Goal: Task Accomplishment & Management: Complete application form

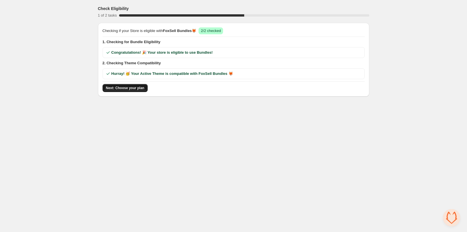
click at [113, 86] on span "Next: Choose your plan" at bounding box center [125, 88] width 39 height 5
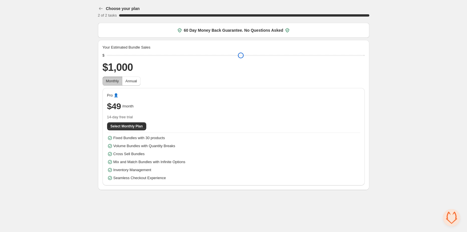
drag, startPoint x: 147, startPoint y: 55, endPoint x: 87, endPoint y: 53, distance: 60.3
type input "****"
click at [107, 53] on input "range" at bounding box center [236, 55] width 258 height 8
click at [103, 10] on icon "button" at bounding box center [101, 9] width 6 height 6
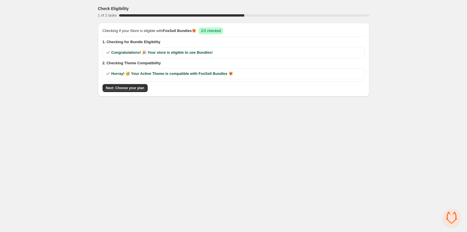
click at [103, 10] on h3 "Check Eligibility" at bounding box center [113, 9] width 31 height 6
drag, startPoint x: 444, startPoint y: 73, endPoint x: 360, endPoint y: 98, distance: 88.1
click at [441, 76] on div "Check Eligibility 1 of 2 tasks 50 % Checking if your Store is eligible with Fox…" at bounding box center [233, 49] width 467 height 99
